Goal: Information Seeking & Learning: Learn about a topic

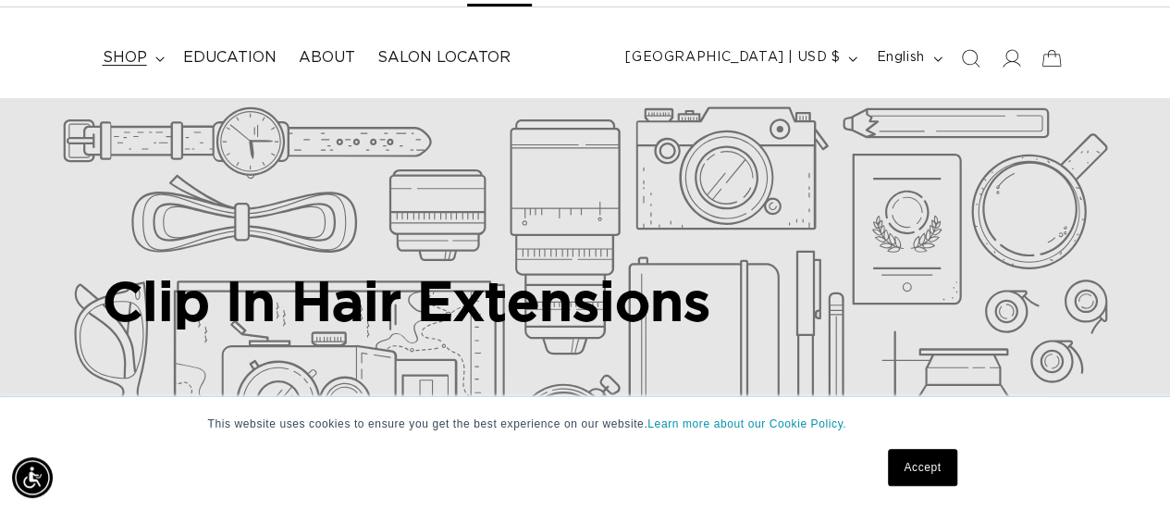
scroll to position [0, 2077]
click at [150, 54] on summary "shop" at bounding box center [132, 58] width 80 height 42
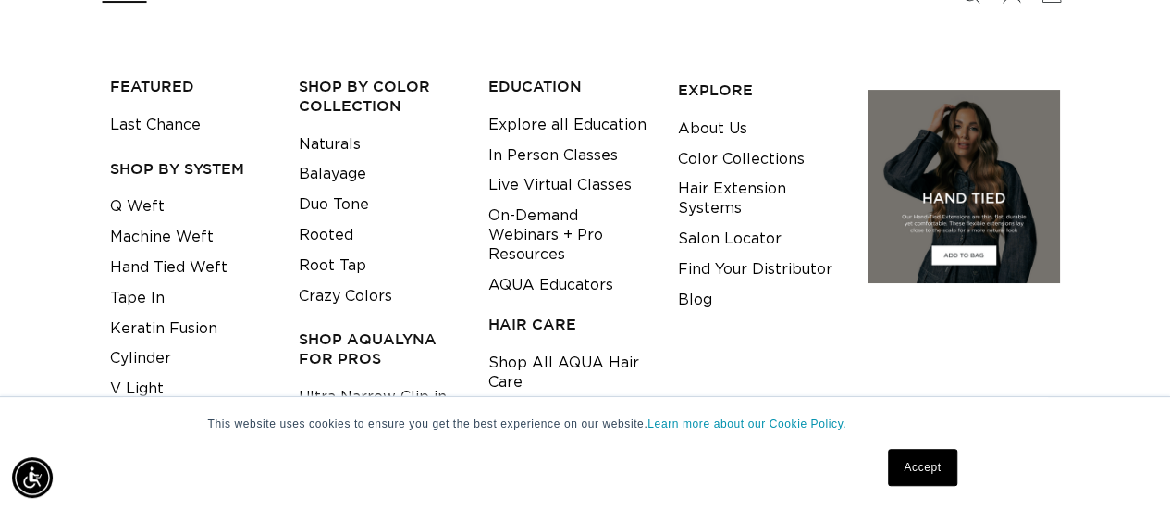
scroll to position [185, 0]
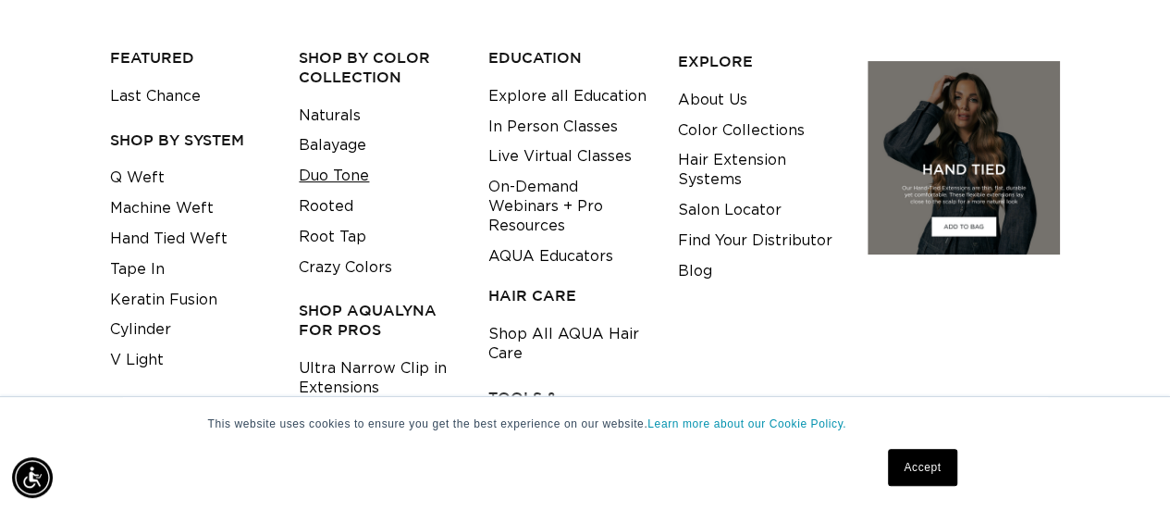
click at [345, 174] on link "Duo Tone" at bounding box center [334, 176] width 70 height 31
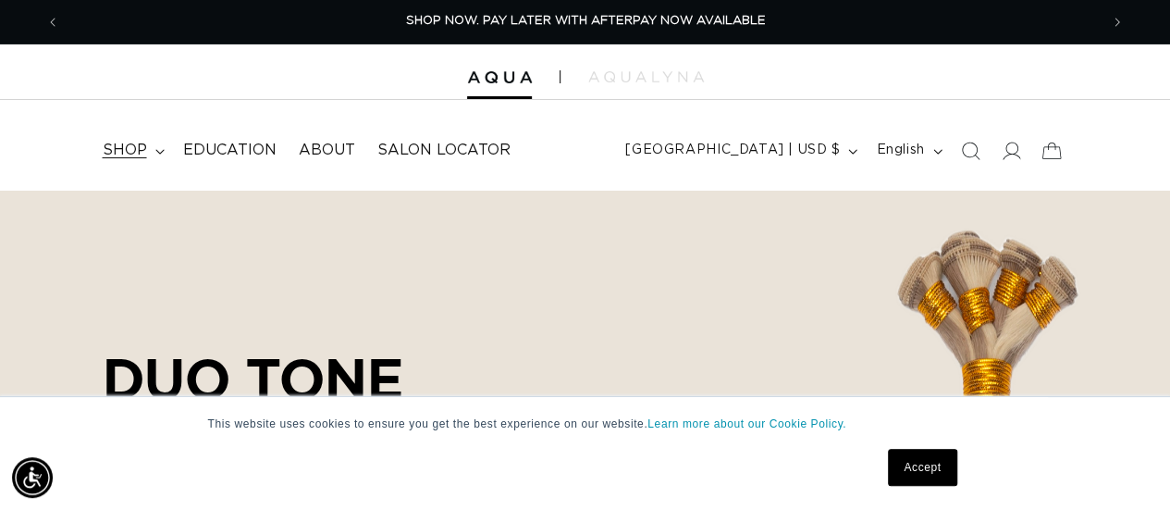
click at [159, 150] on icon at bounding box center [159, 152] width 9 height 6
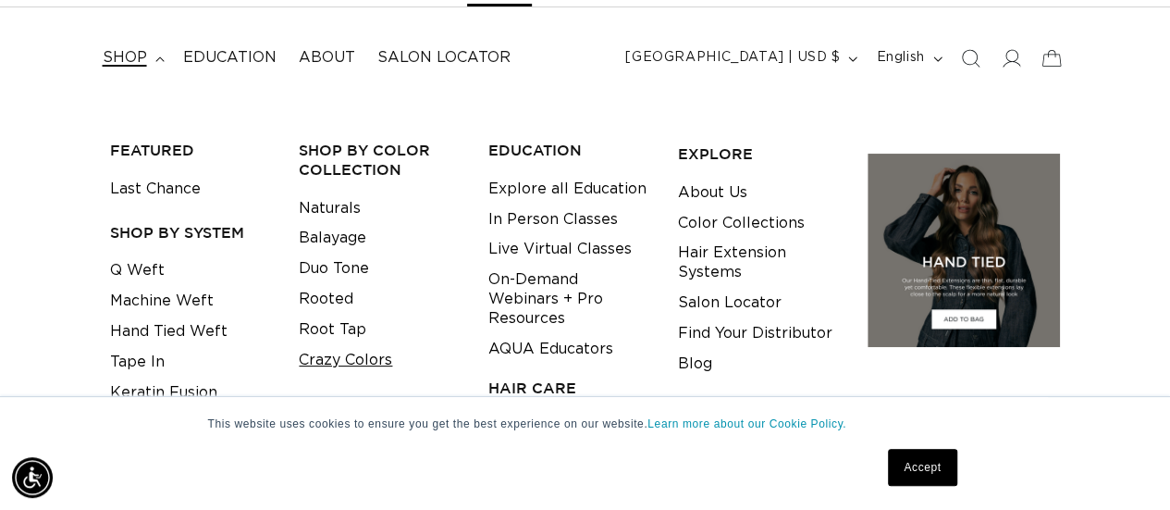
click at [346, 356] on link "Crazy Colors" at bounding box center [345, 360] width 93 height 31
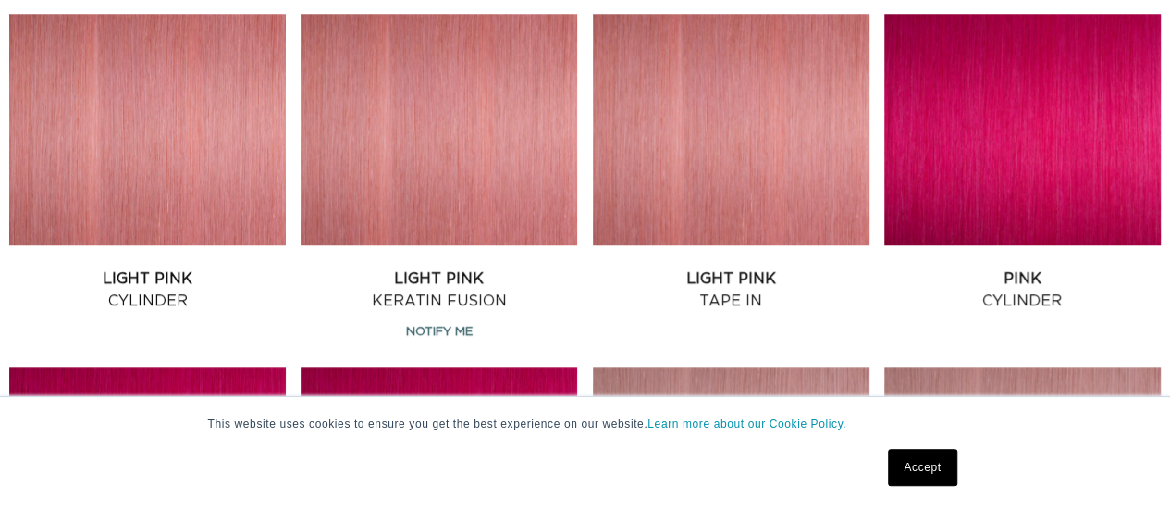
scroll to position [0, 1038]
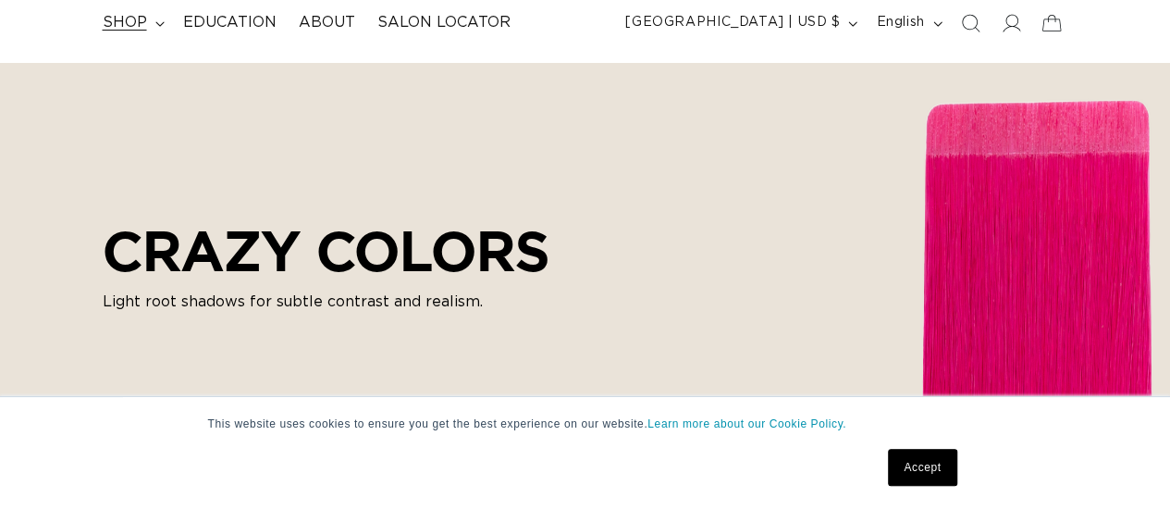
click at [163, 43] on summary "shop" at bounding box center [132, 23] width 80 height 42
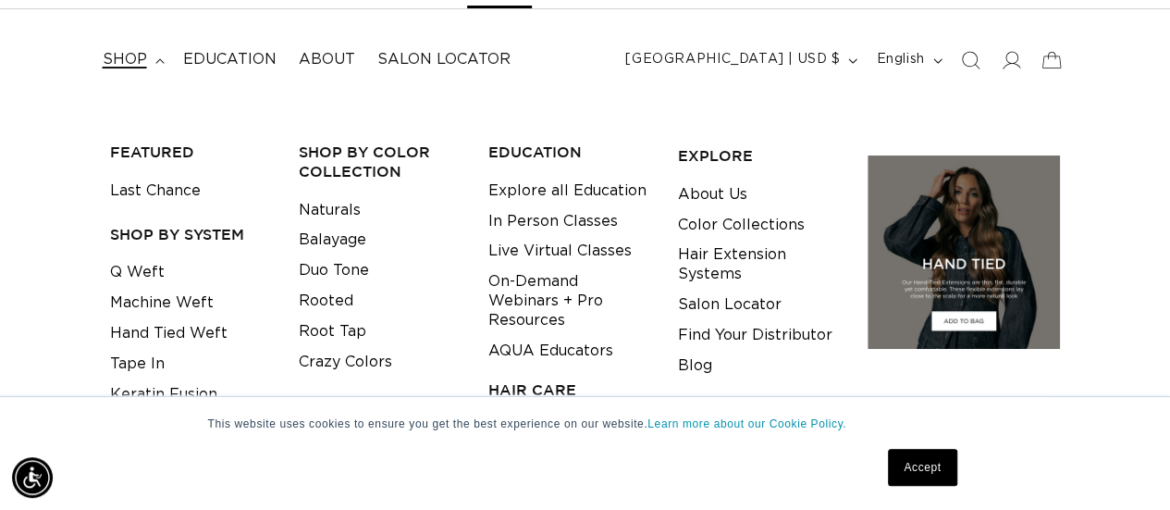
scroll to position [185, 0]
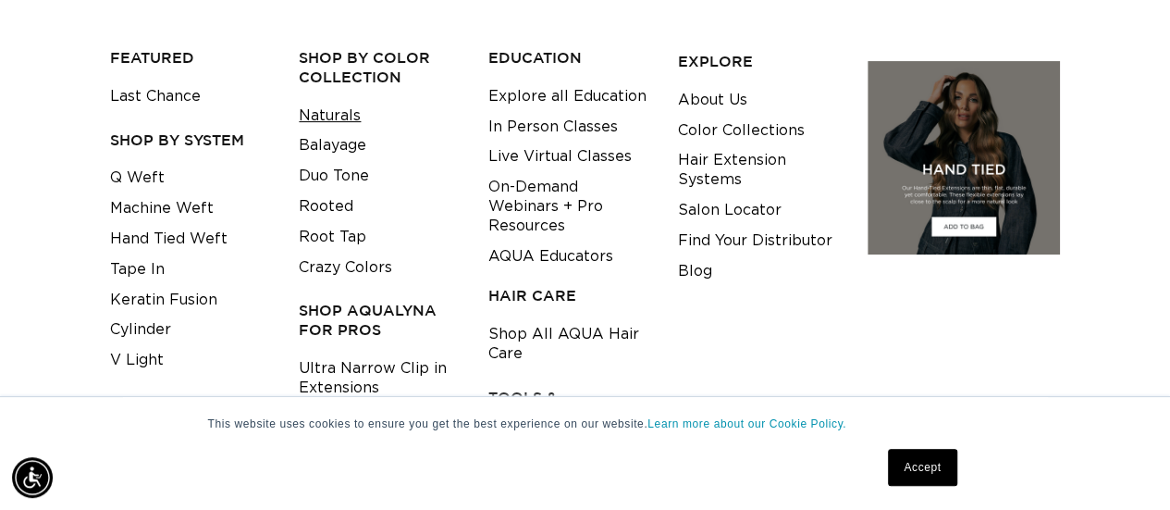
click at [339, 117] on link "Naturals" at bounding box center [330, 116] width 62 height 31
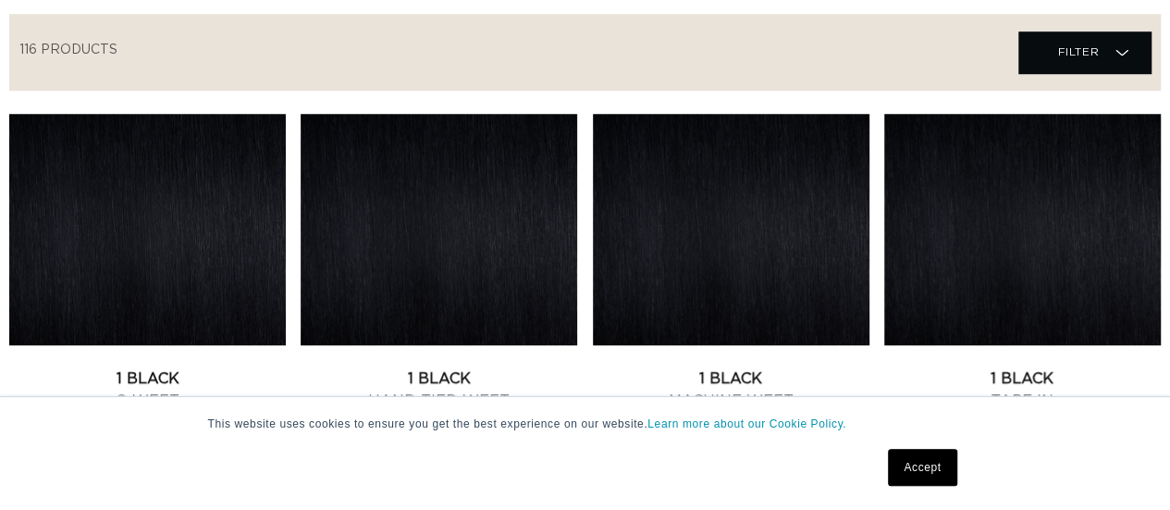
scroll to position [648, 0]
click at [929, 467] on link "Accept" at bounding box center [922, 467] width 68 height 37
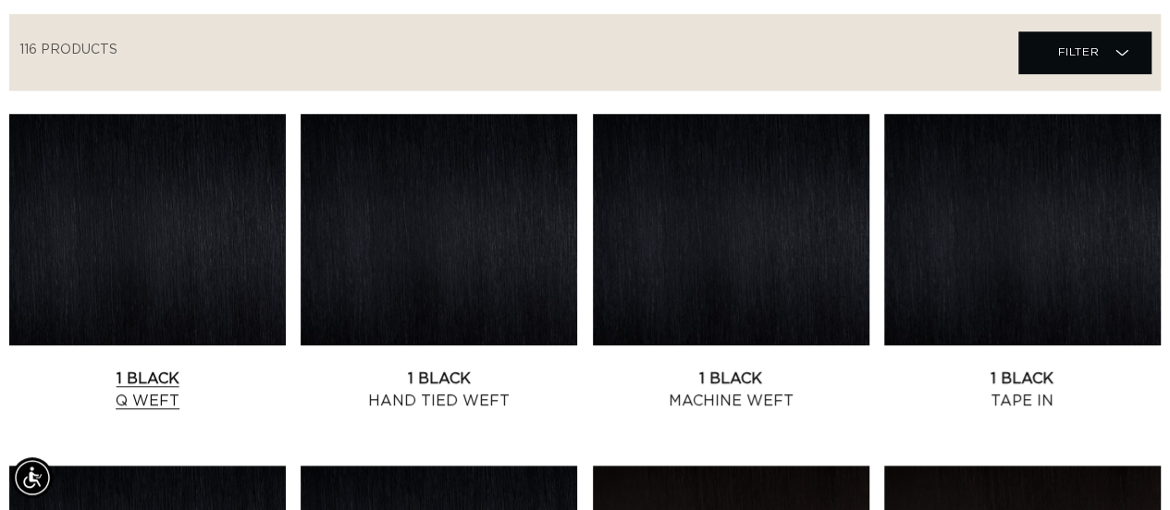
click at [180, 367] on link "1 Black Q Weft" at bounding box center [147, 389] width 277 height 44
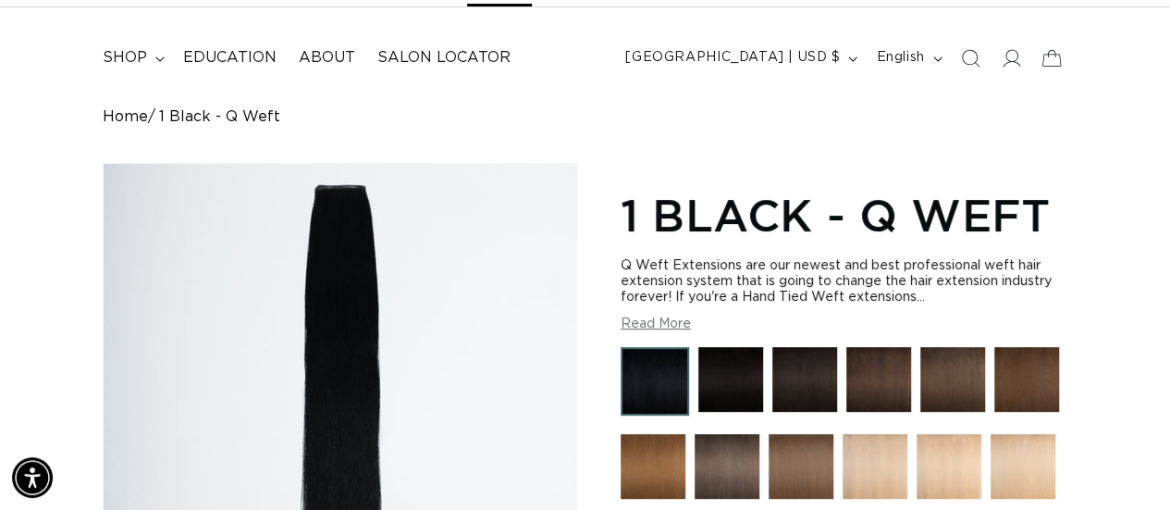
scroll to position [0, 2077]
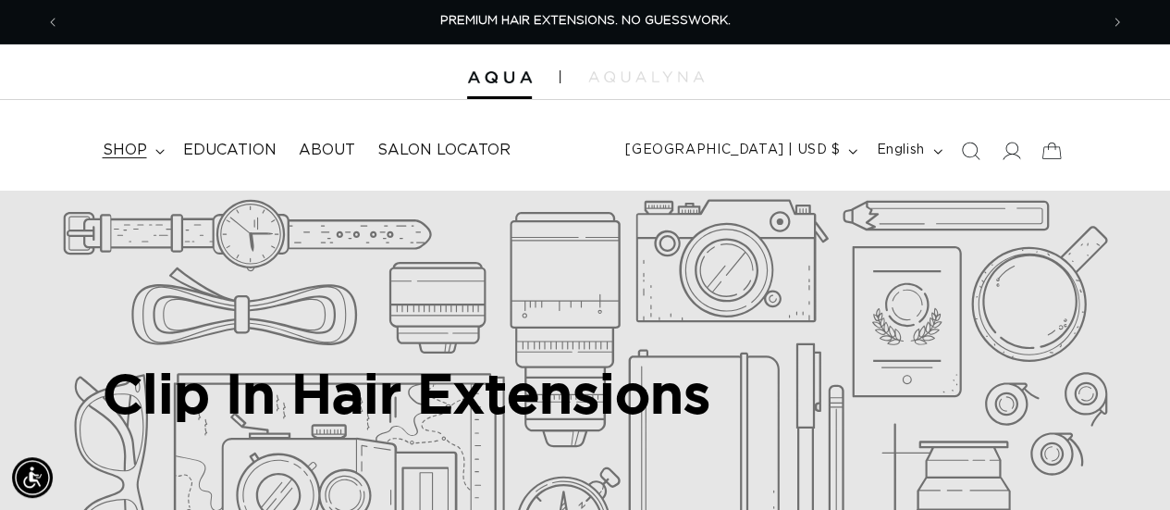
click at [160, 154] on icon at bounding box center [159, 152] width 9 height 6
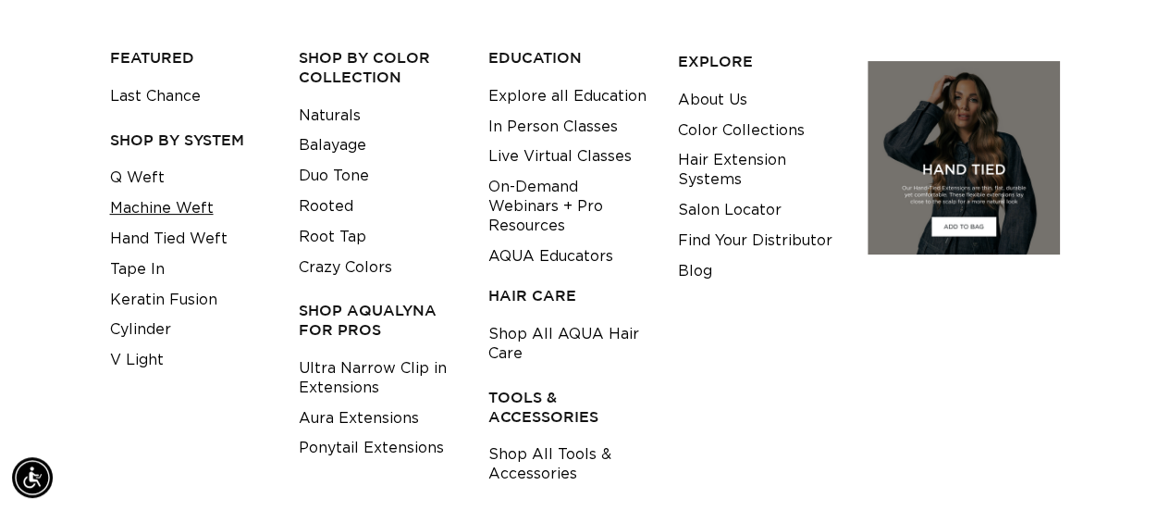
click at [162, 214] on link "Machine Weft" at bounding box center [162, 208] width 104 height 31
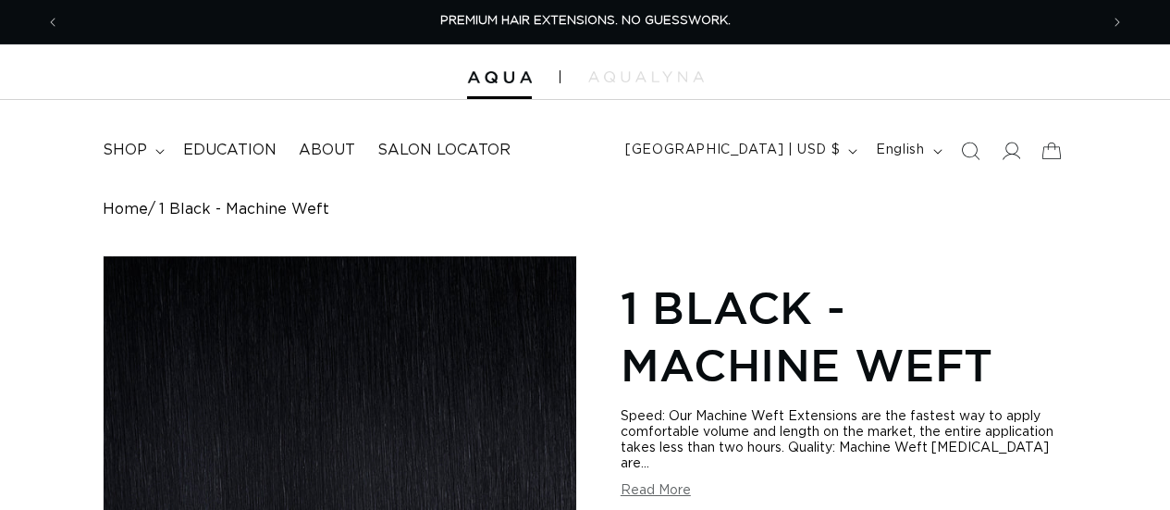
click at [679, 483] on button "Read More" at bounding box center [656, 491] width 70 height 16
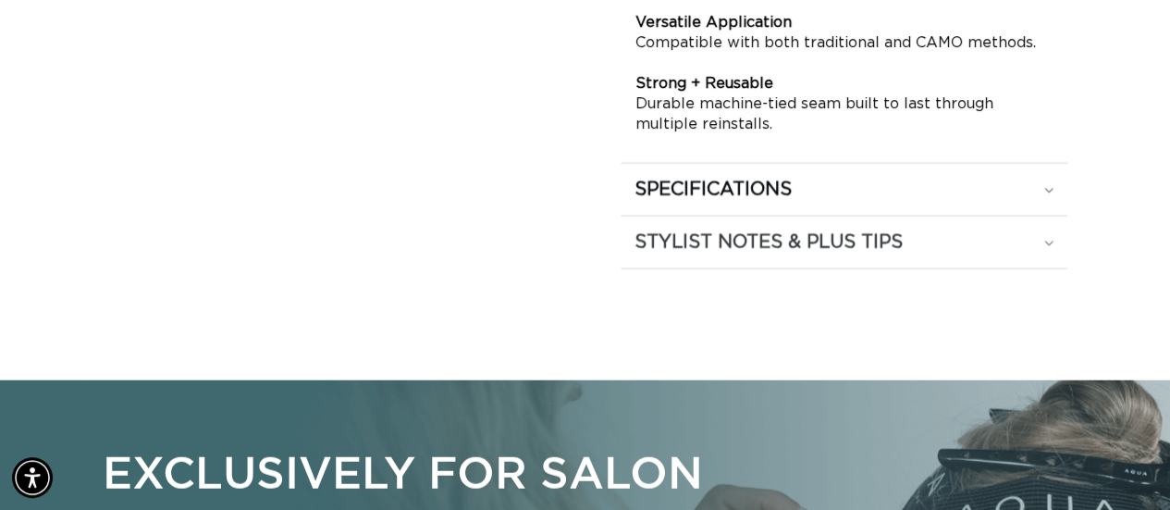
scroll to position [2128, 0]
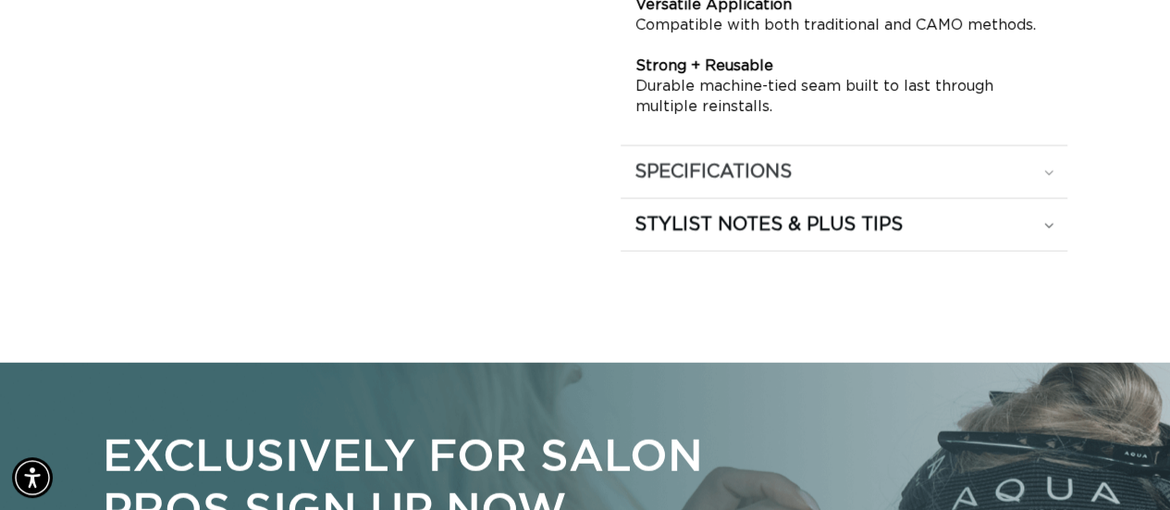
click at [1049, 160] on div "SPECIFICATIONS" at bounding box center [845, 172] width 420 height 24
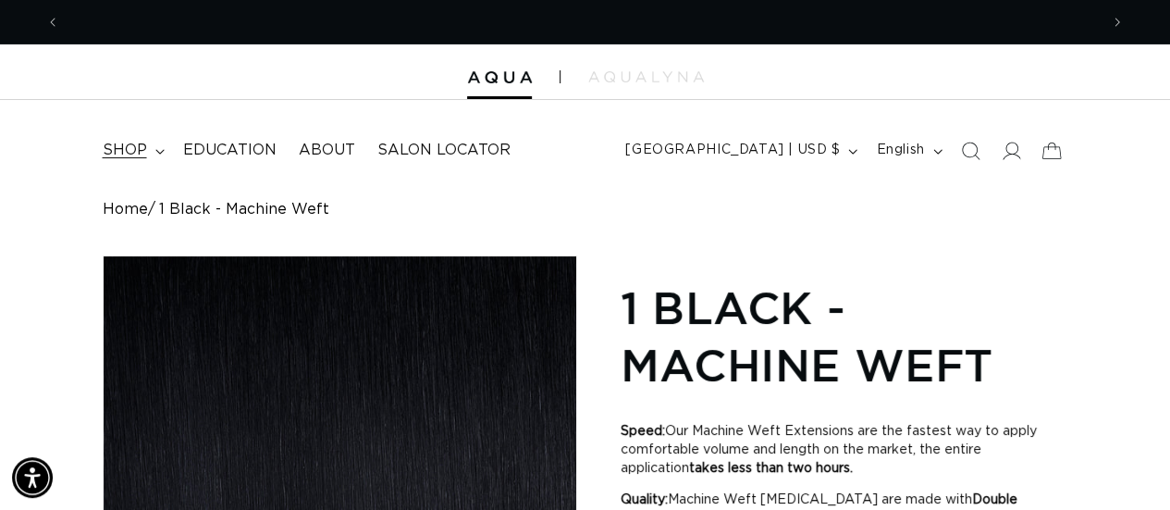
scroll to position [0, 2077]
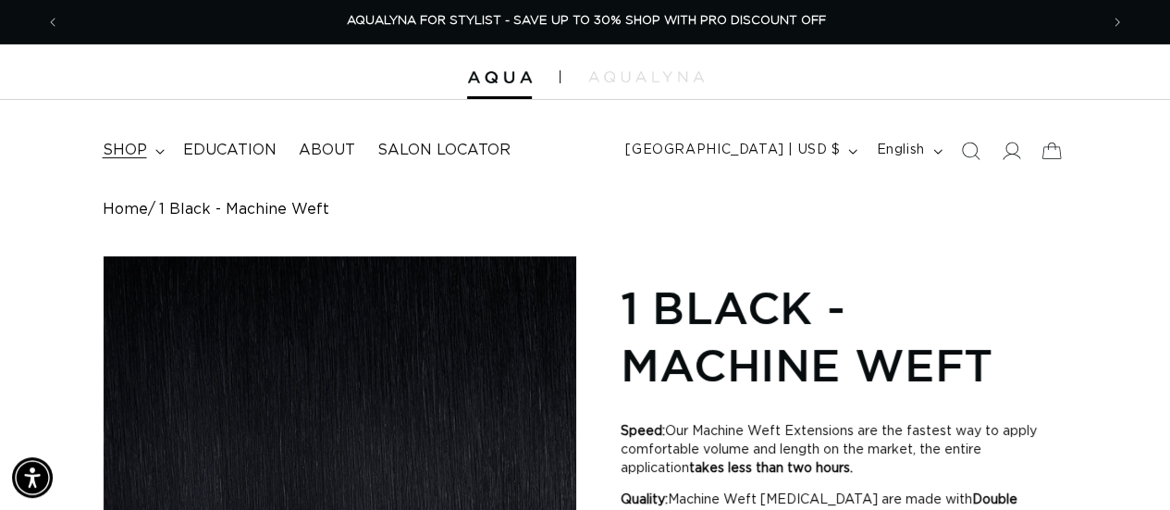
click at [165, 151] on summary "shop" at bounding box center [132, 151] width 80 height 42
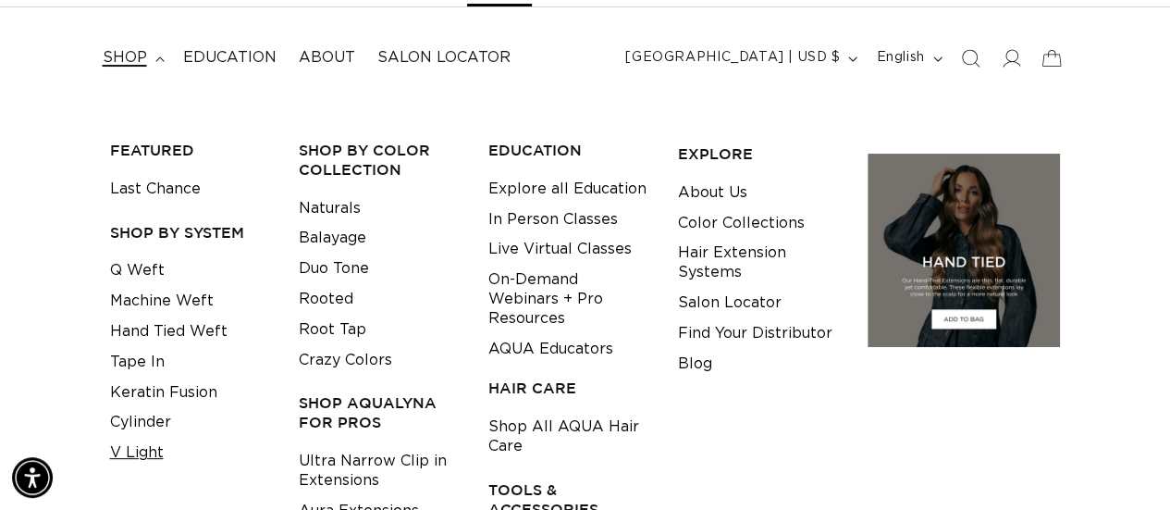
scroll to position [0, 0]
drag, startPoint x: 150, startPoint y: 273, endPoint x: 157, endPoint y: 284, distance: 13.3
click at [150, 272] on link "Q Weft" at bounding box center [137, 270] width 55 height 31
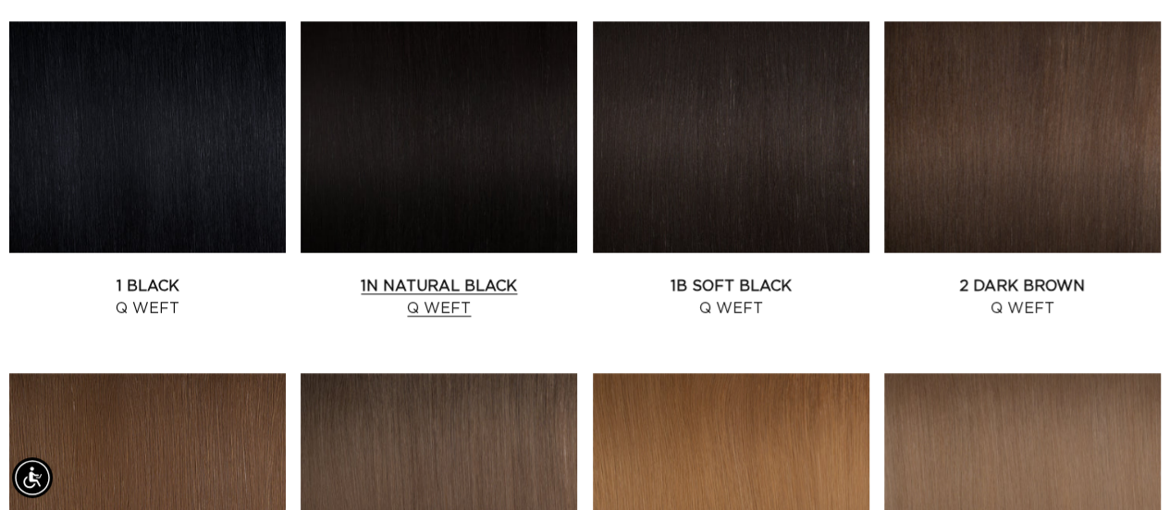
click at [461, 275] on link "1N Natural Black Q Weft" at bounding box center [439, 297] width 277 height 44
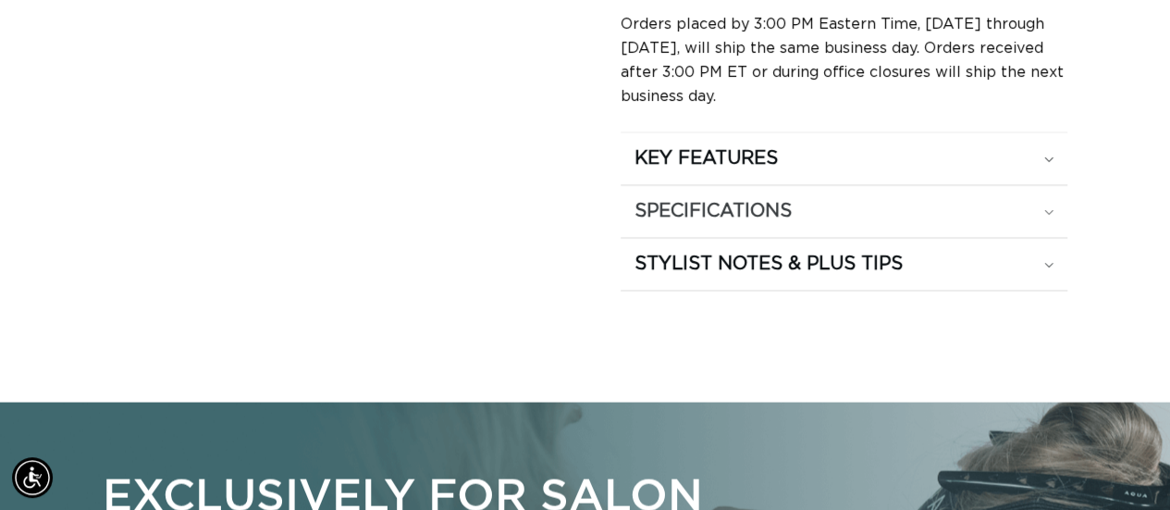
click at [749, 223] on h2 "SPECIFICATIONS" at bounding box center [713, 211] width 157 height 24
